Goal: Navigation & Orientation: Find specific page/section

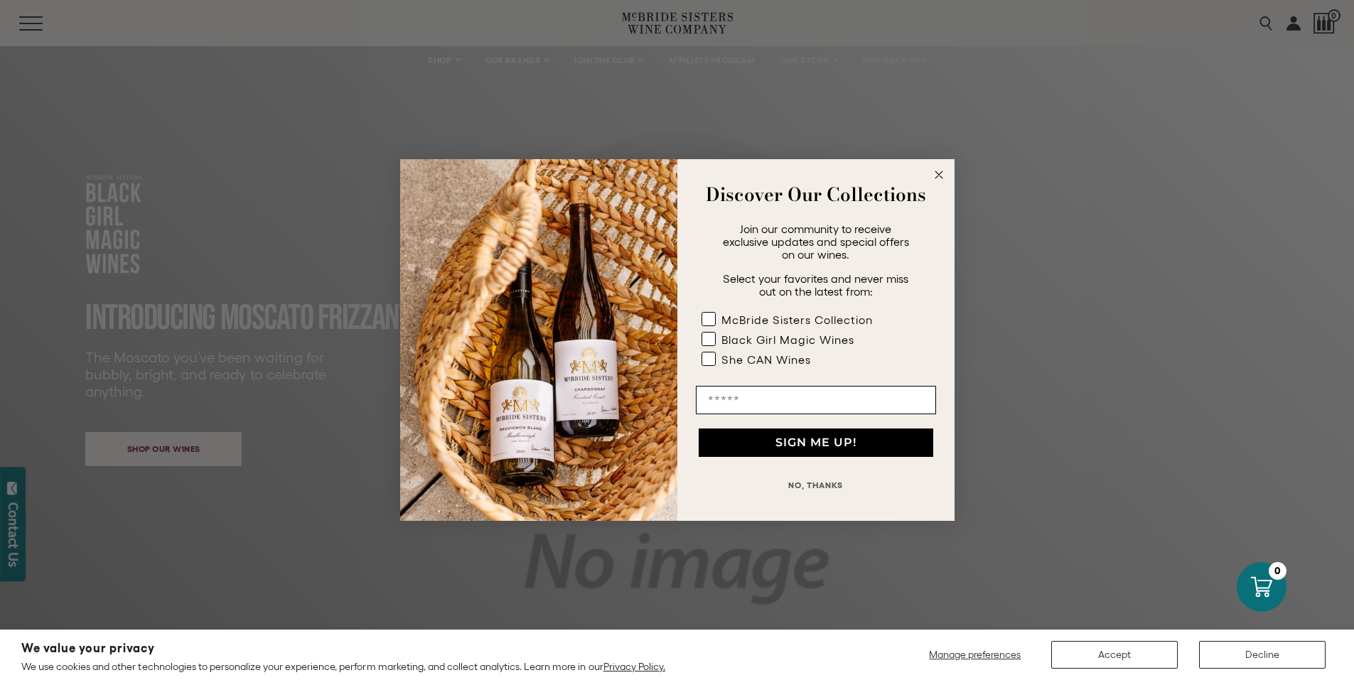
click at [939, 175] on icon "Close dialog" at bounding box center [938, 174] width 7 height 7
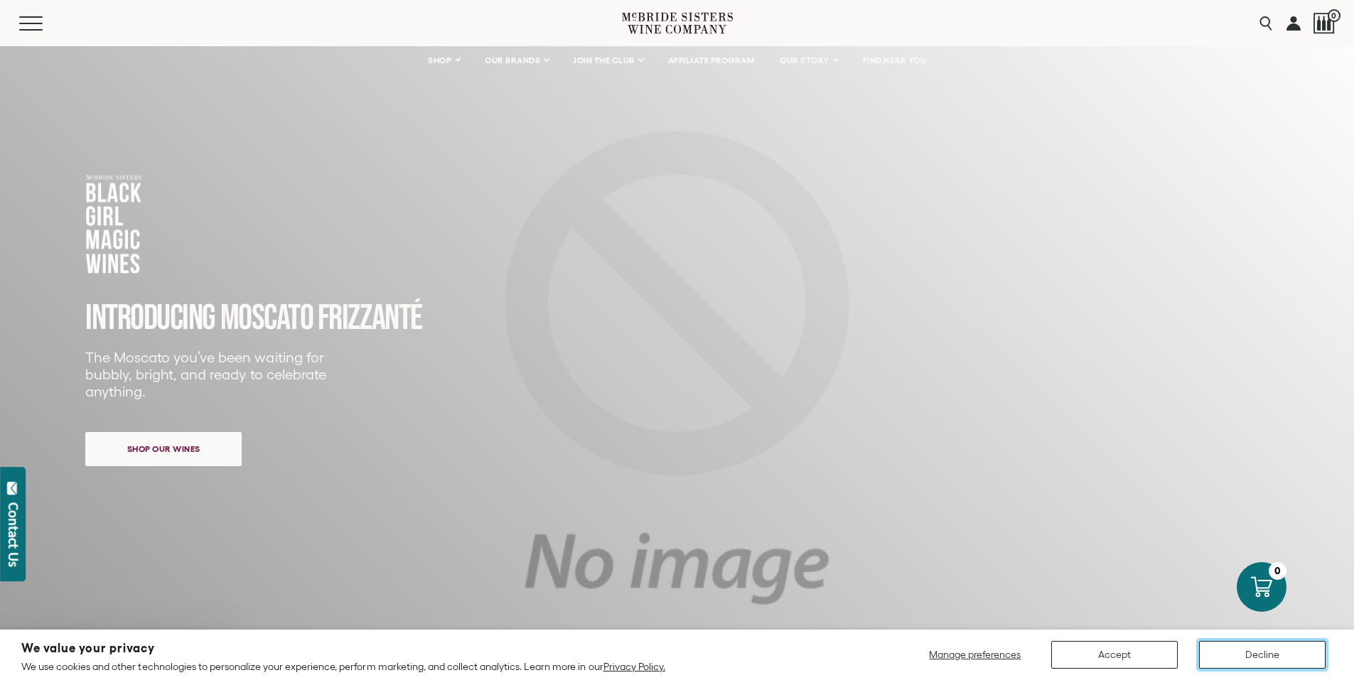
drag, startPoint x: 1283, startPoint y: 661, endPoint x: 1286, endPoint y: 653, distance: 8.1
click at [1286, 653] on button "Decline" at bounding box center [1262, 655] width 126 height 28
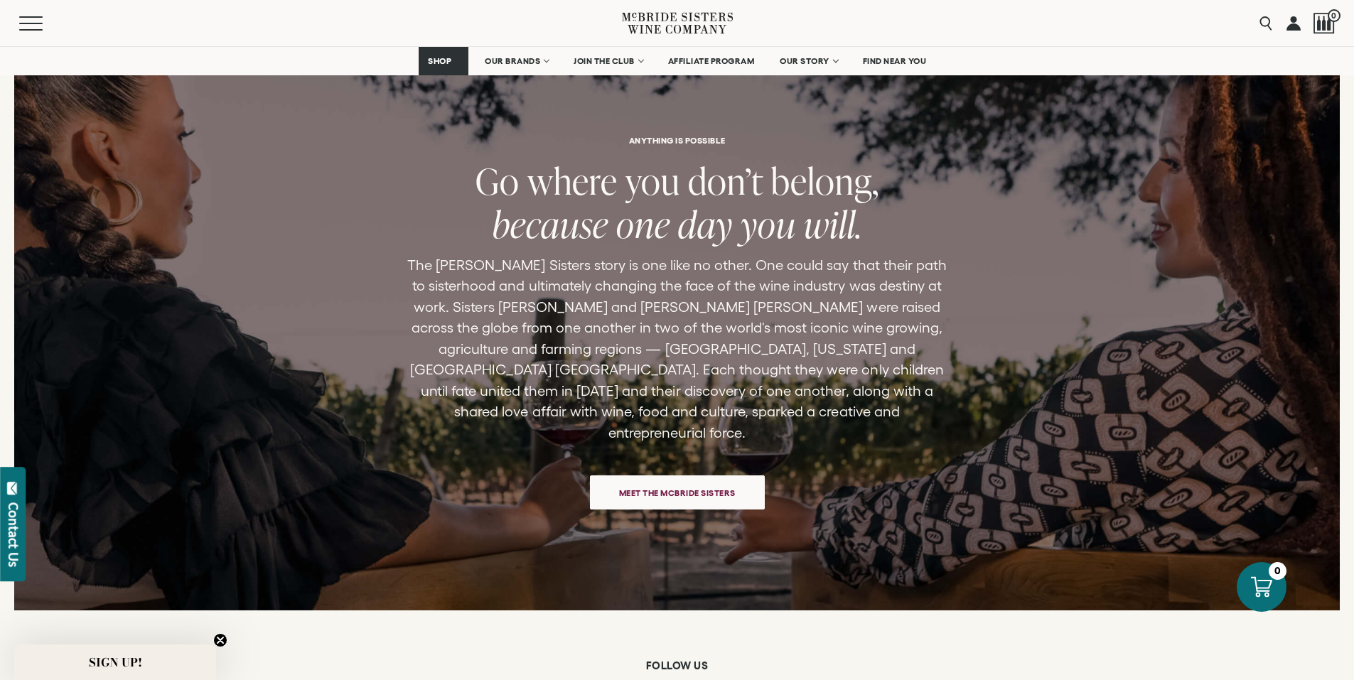
scroll to position [3009, 0]
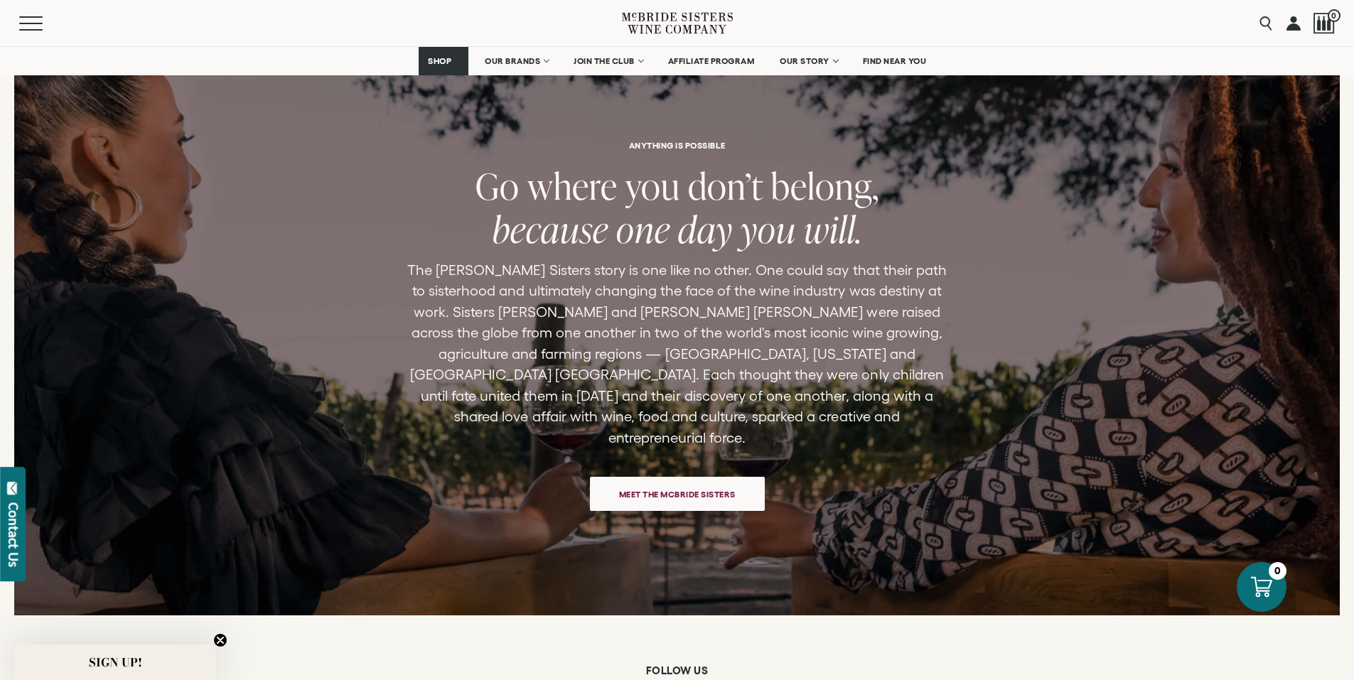
click at [704, 490] on span "Meet the McBride Sisters" at bounding box center [677, 494] width 166 height 28
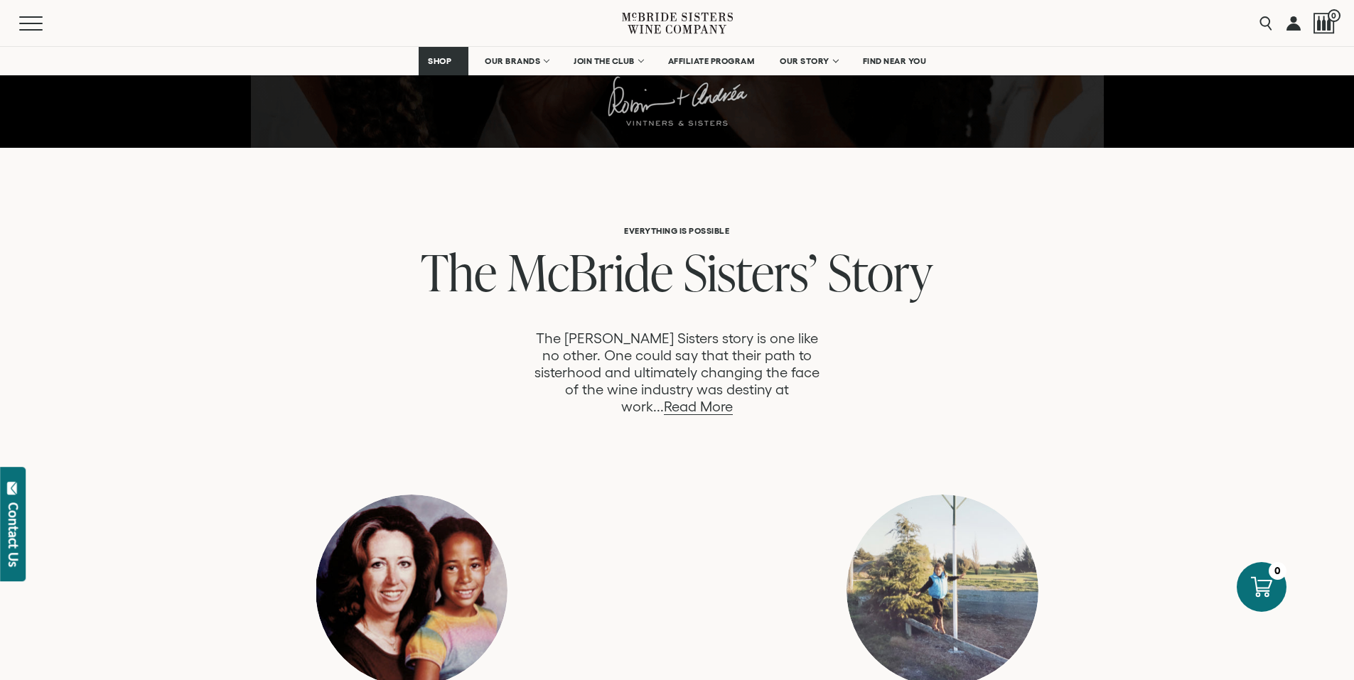
scroll to position [544, 0]
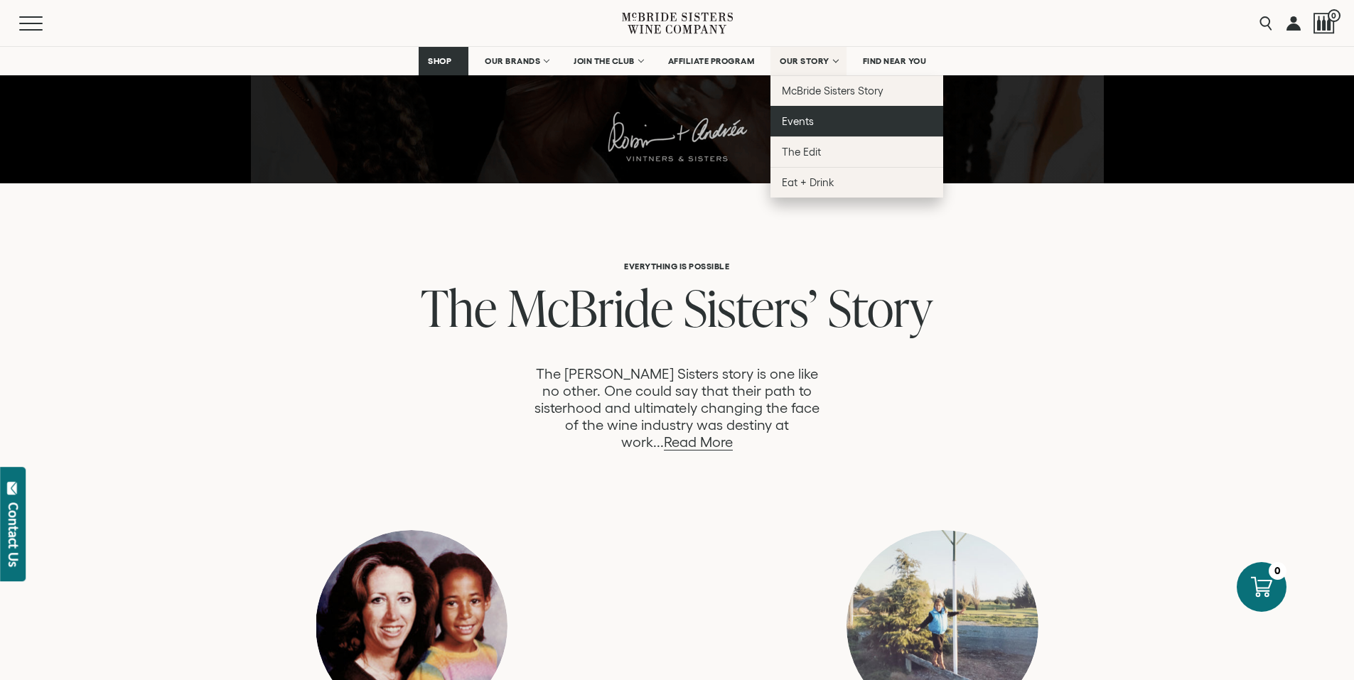
click at [800, 124] on span "Events" at bounding box center [798, 121] width 32 height 12
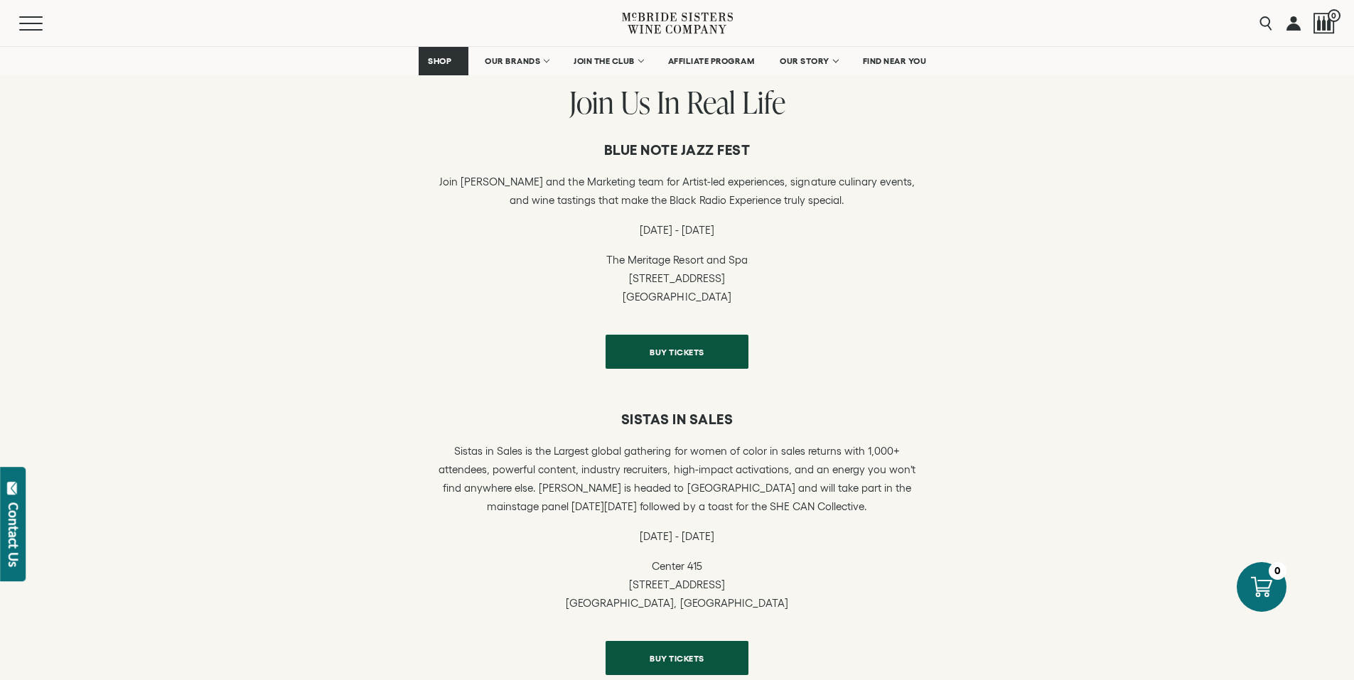
scroll to position [192, 0]
